Goal: Task Accomplishment & Management: Use online tool/utility

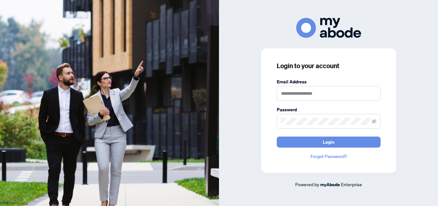
type input "**********"
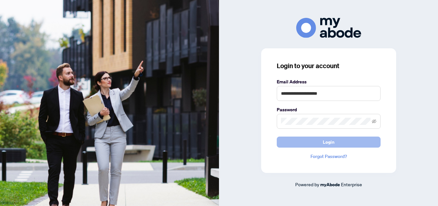
click at [332, 144] on span "Login" at bounding box center [329, 142] width 12 height 10
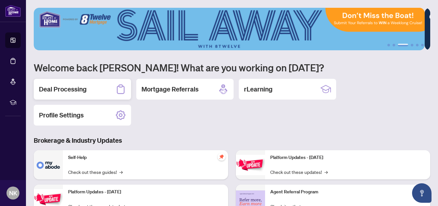
click at [70, 88] on h2 "Deal Processing" at bounding box center [63, 89] width 48 height 9
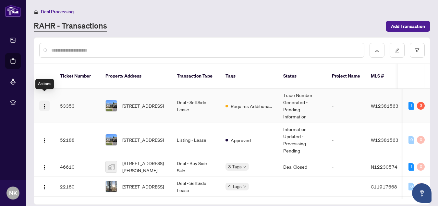
click at [44, 104] on img "button" at bounding box center [44, 106] width 5 height 5
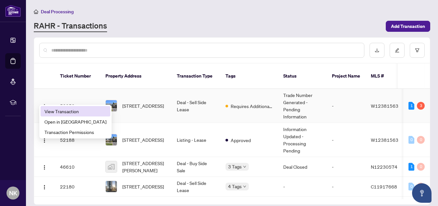
click at [61, 112] on span "View Transaction" at bounding box center [75, 111] width 62 height 7
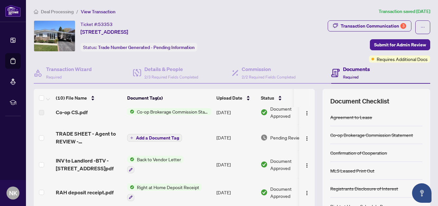
scroll to position [10, 0]
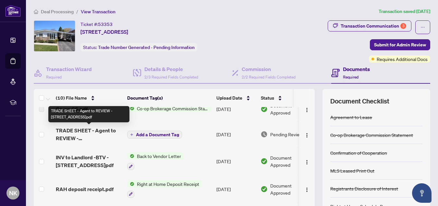
click at [85, 137] on span "TRADE SHEET - Agent to REVIEW - [STREET_ADDRESS]pdf" at bounding box center [89, 135] width 66 height 16
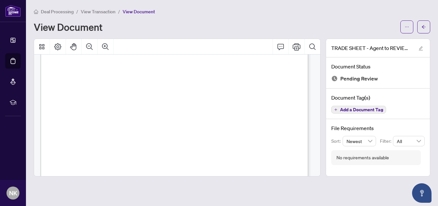
scroll to position [56, 0]
click at [298, 44] on icon "Print" at bounding box center [297, 47] width 8 height 8
